Goal: Task Accomplishment & Management: Use online tool/utility

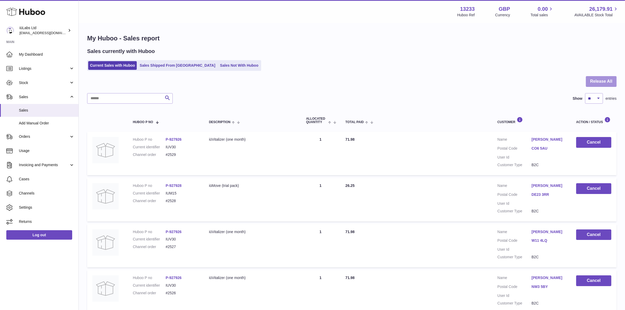
drag, startPoint x: 618, startPoint y: 79, endPoint x: 611, endPoint y: 79, distance: 7.1
click at [618, 79] on div "My Huboo - Sales report Sales currently with Huboo Current Sales with Huboo Sal…" at bounding box center [352, 314] width 546 height 580
click at [610, 79] on button "Release All" at bounding box center [601, 81] width 31 height 11
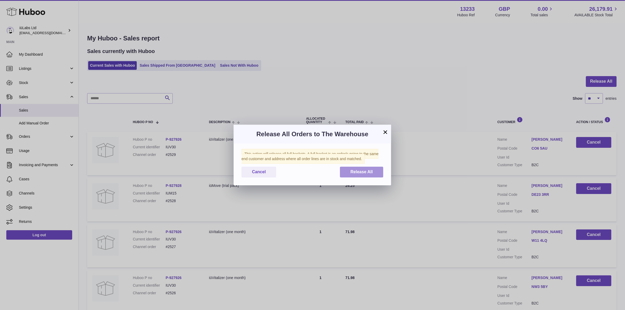
click at [366, 168] on button "Release All" at bounding box center [361, 172] width 43 height 11
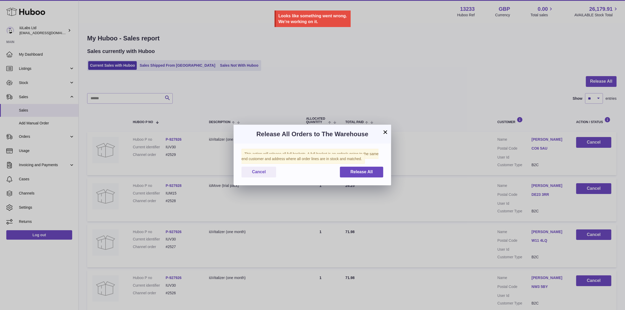
click at [247, 33] on div "× Release All Orders to The Warehouse This action will release all full baskets…" at bounding box center [312, 155] width 625 height 310
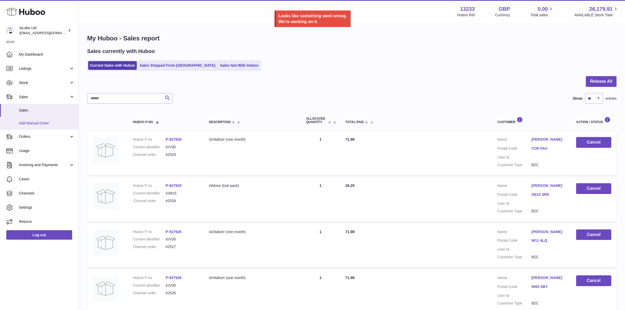
click at [30, 117] on link "Add Manual Order" at bounding box center [39, 123] width 79 height 13
click at [27, 107] on link "Sales" at bounding box center [39, 110] width 79 height 13
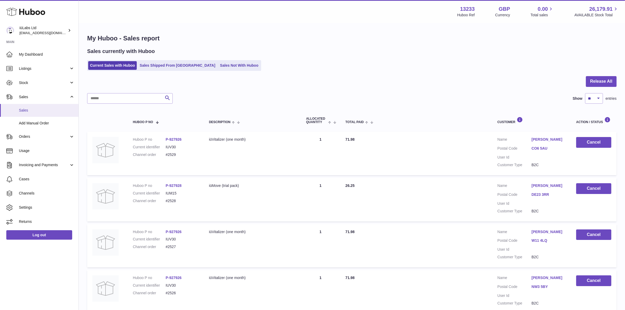
click at [20, 111] on span "Sales" at bounding box center [47, 110] width 56 height 5
